Goal: Task Accomplishment & Management: Manage account settings

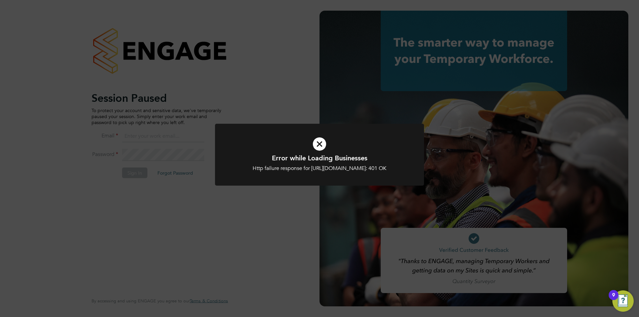
click at [269, 92] on div "Error while Loading Businesses Http failure response for https://engage.app.eng…" at bounding box center [319, 158] width 639 height 317
click at [153, 130] on div "Error while Loading Businesses Http failure response for https://engage.app.eng…" at bounding box center [319, 158] width 639 height 317
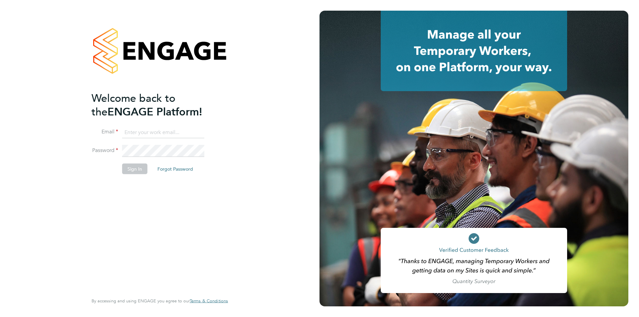
click at [163, 130] on input at bounding box center [163, 132] width 82 height 12
type input "supportuser1@engagetech.com"
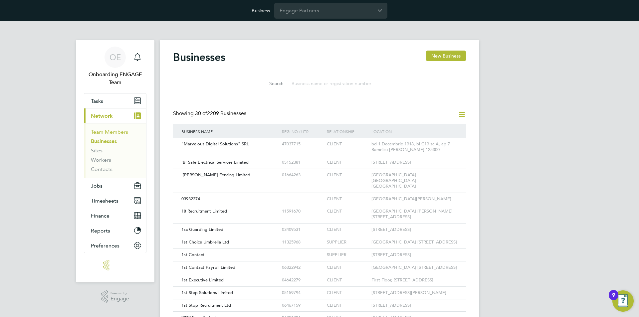
click at [109, 132] on link "Team Members" at bounding box center [109, 132] width 37 height 6
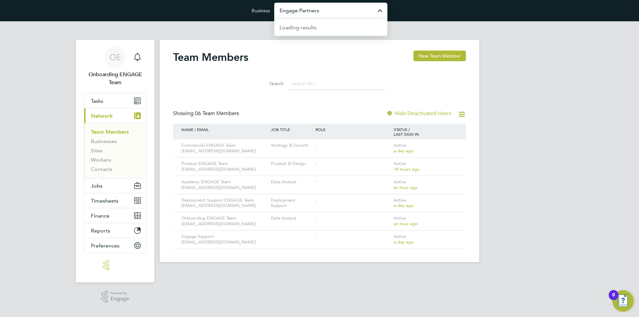
click at [309, 10] on input "Engage Partners" at bounding box center [330, 11] width 113 height 16
click at [307, 29] on span "Hays Specialist Recruitment Limited" at bounding box center [331, 31] width 103 height 16
type input "Hays Specialist Recruitment Limited"
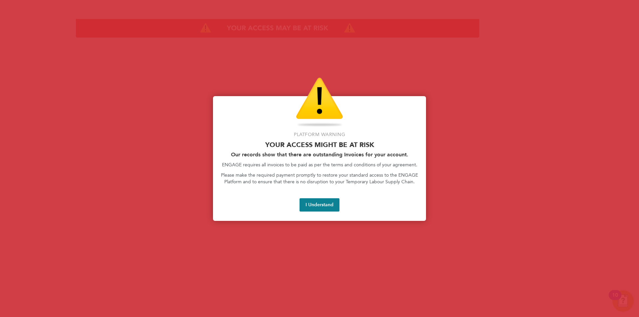
click at [428, 49] on div at bounding box center [319, 158] width 639 height 317
click at [329, 202] on button "I Understand" at bounding box center [320, 204] width 40 height 13
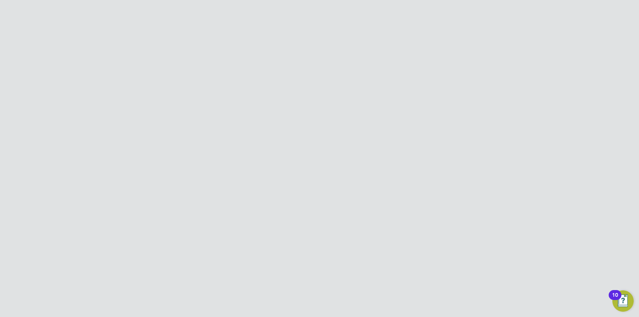
scroll to position [266, 0]
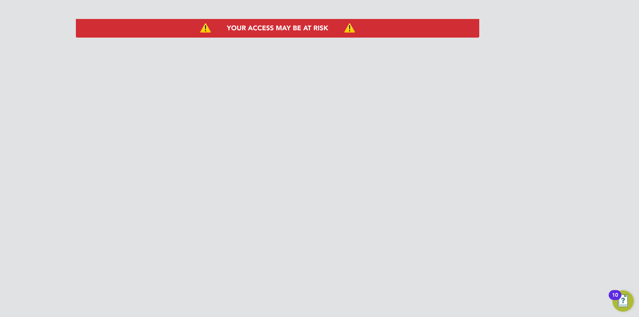
click at [306, 7] on input "Hays Specialist Recruitment Limited" at bounding box center [330, 11] width 113 height 16
click at [94, 144] on link "Businesses" at bounding box center [104, 141] width 26 height 6
click at [101, 133] on link "Team Members" at bounding box center [109, 132] width 37 height 6
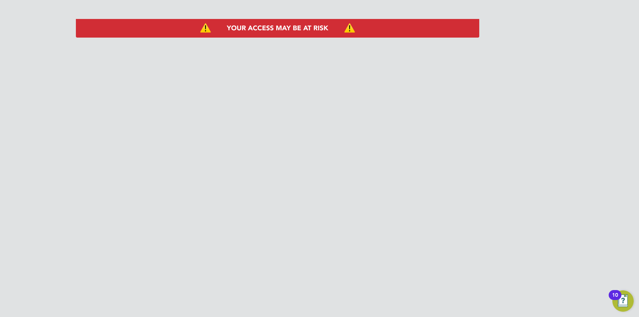
click at [323, 7] on input "Hays Specialist Recruitment Limited" at bounding box center [330, 11] width 113 height 16
click at [320, 11] on input "lot" at bounding box center [330, 11] width 113 height 16
click at [347, 77] on span "Carmichael Site Services Limited" at bounding box center [327, 76] width 95 height 8
type input "Carmichael Site Services Limited"
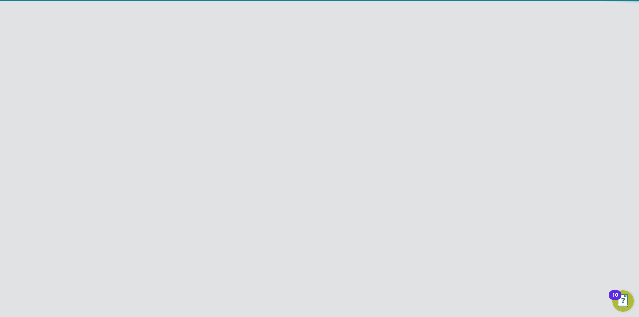
click at [314, 9] on input "[PERSON_NAME] Site Services Limited" at bounding box center [330, 11] width 113 height 16
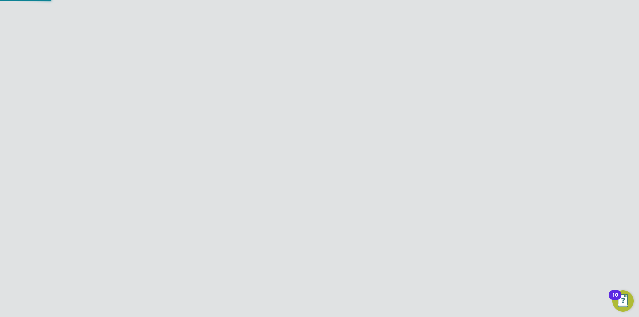
click at [311, 27] on span "Engage Partners" at bounding box center [300, 27] width 40 height 8
type input "Engage Partners"
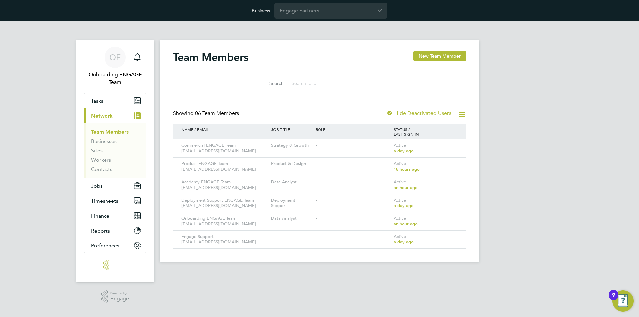
click at [273, 30] on app-barbie "Team Members New Team Member Search Showing 06 Team Members Hide Deactivated Us…" at bounding box center [320, 141] width 320 height 241
